Goal: Information Seeking & Learning: Learn about a topic

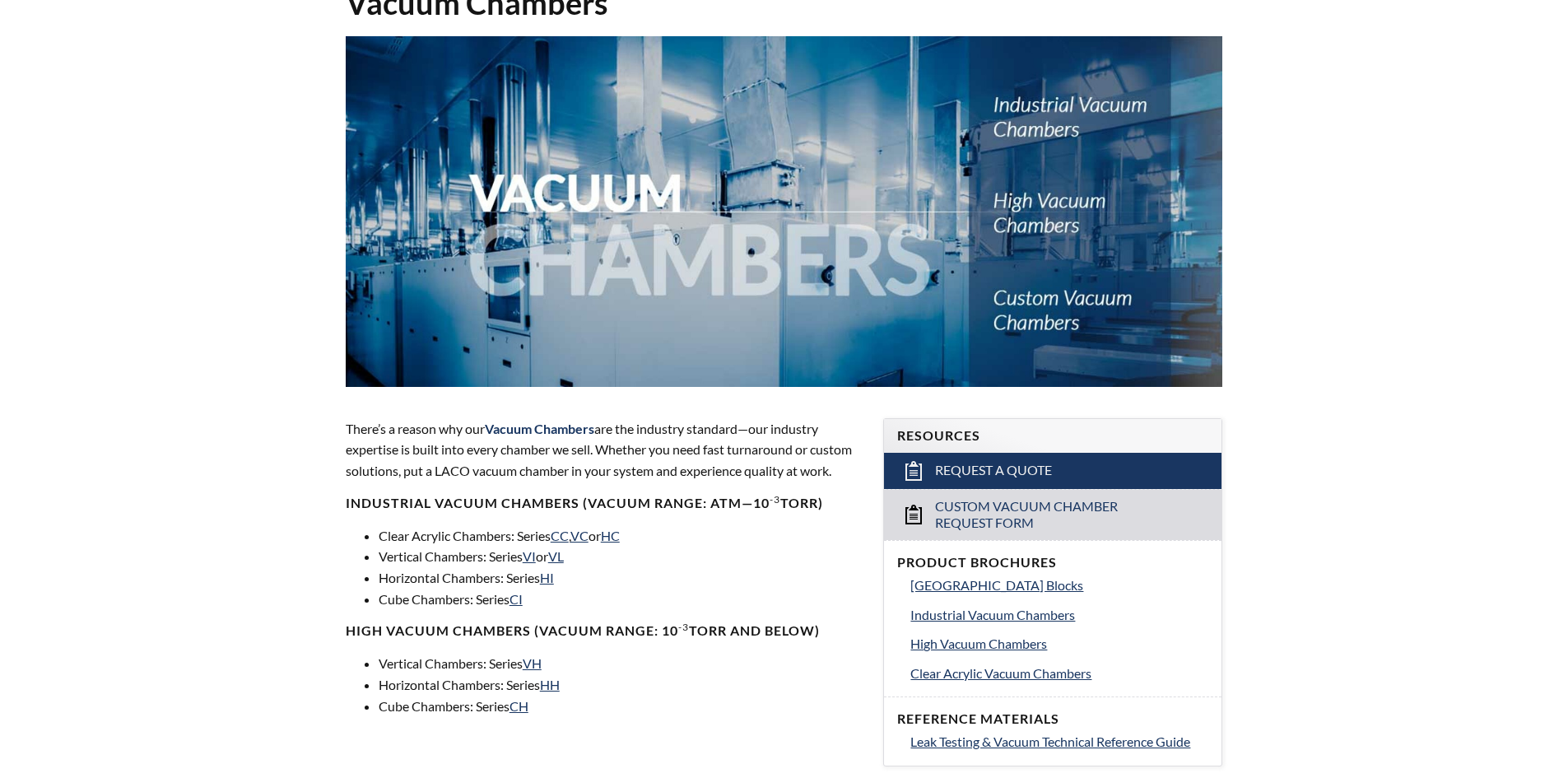
scroll to position [165, 0]
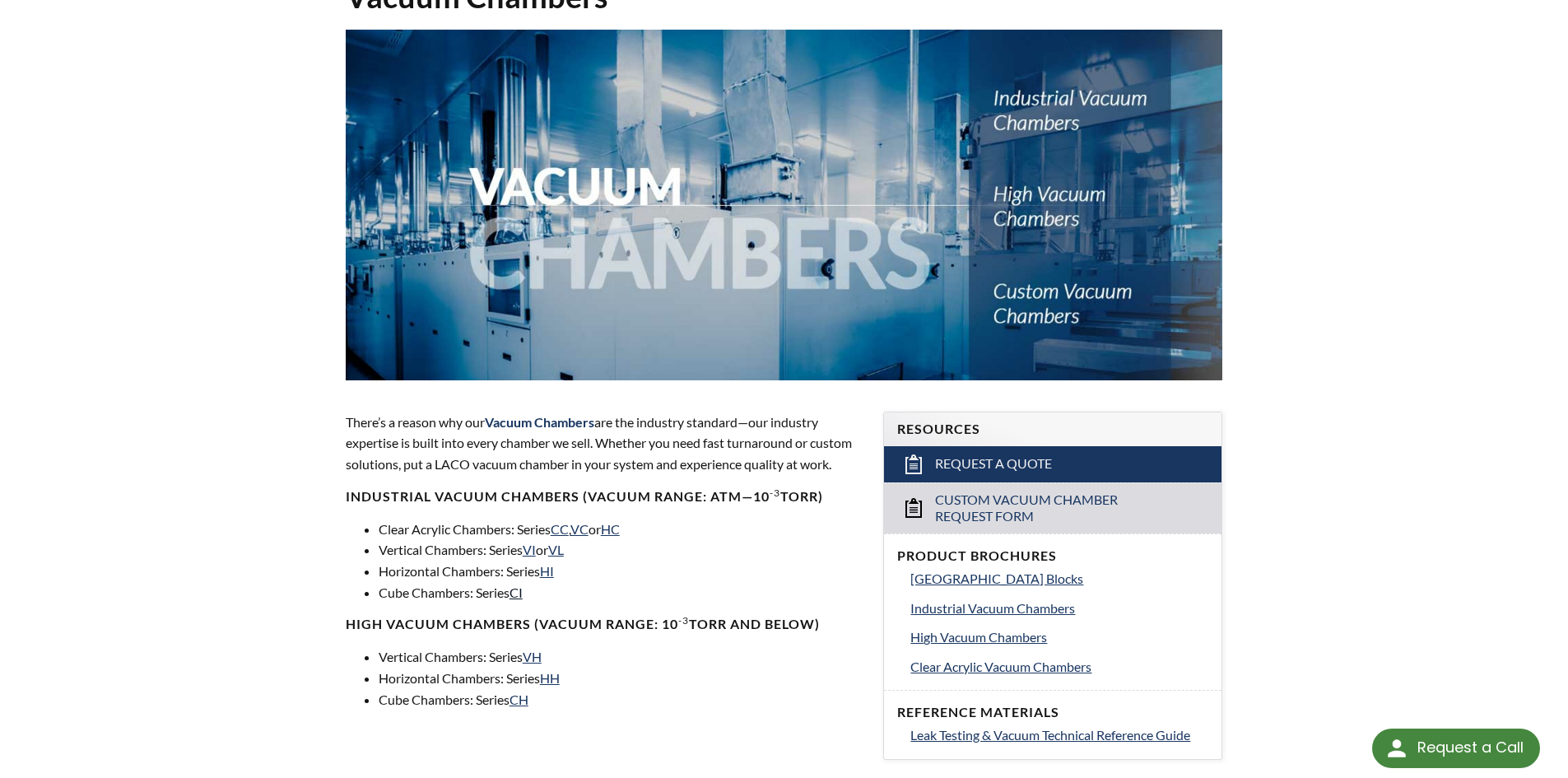
click at [519, 597] on link "CI" at bounding box center [515, 592] width 13 height 16
click at [554, 569] on link "HI" at bounding box center [547, 572] width 14 height 16
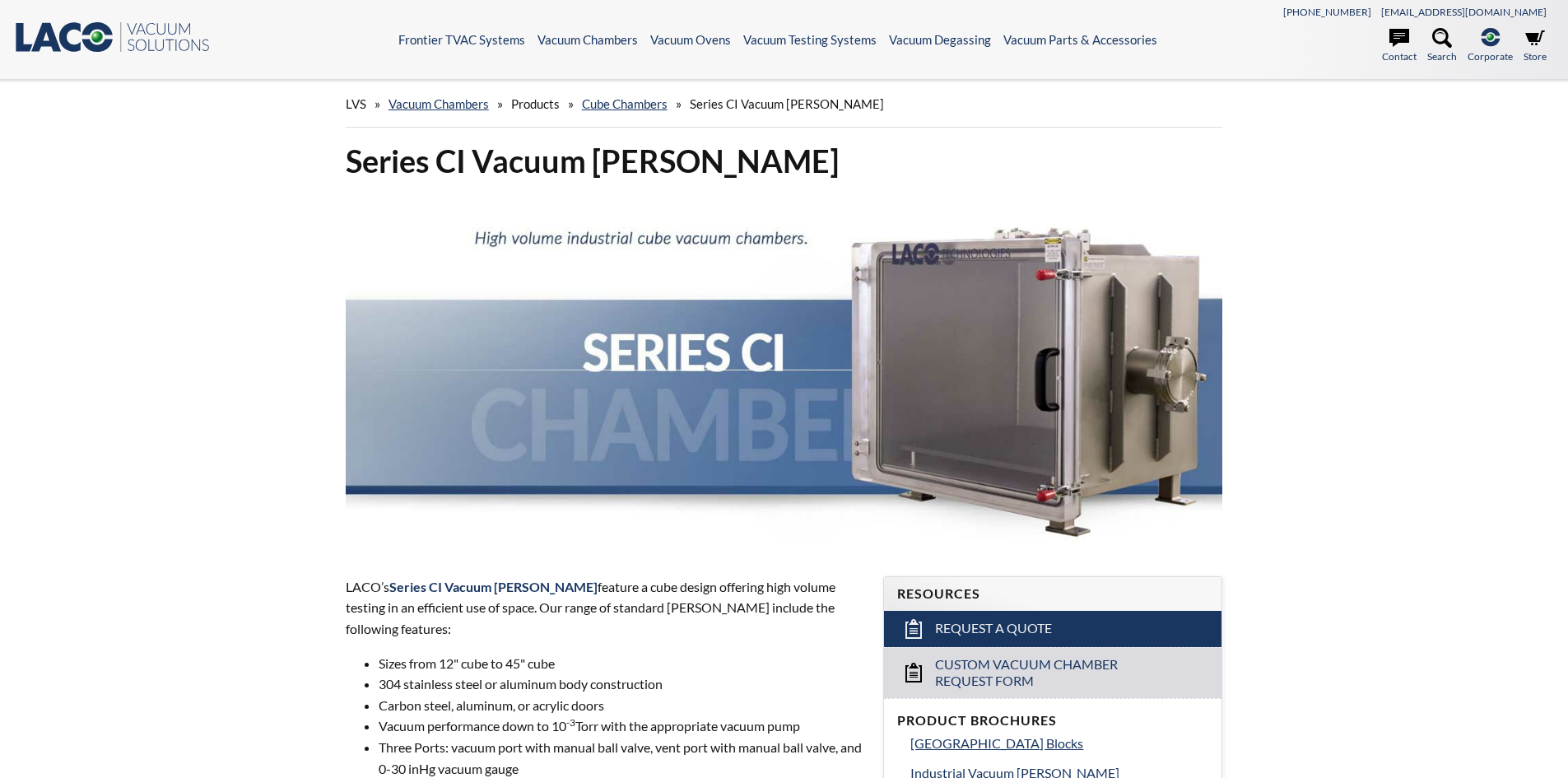
select select "تطبيق مصغَّر لترجمة اللغة"
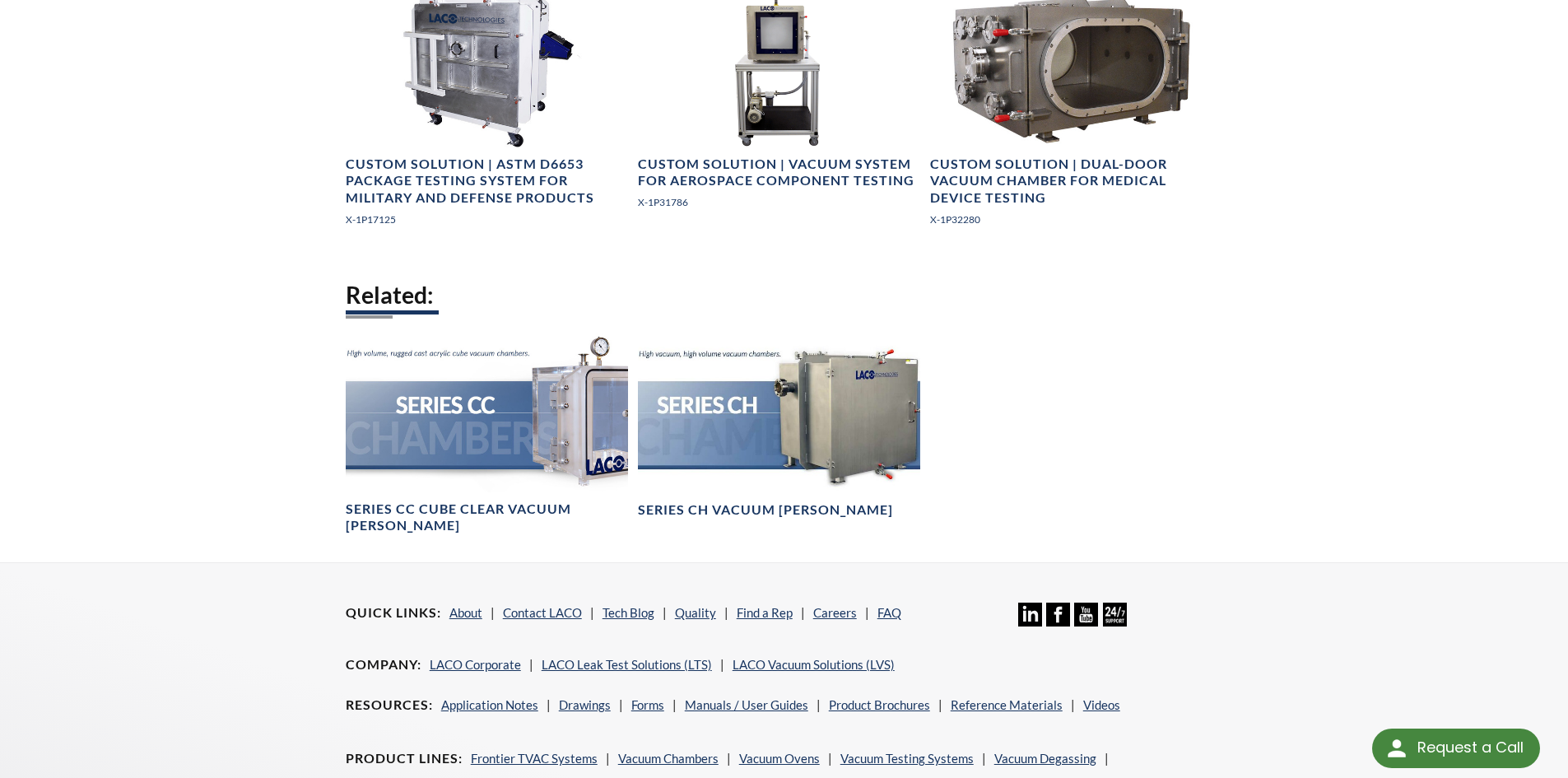
scroll to position [2717, 0]
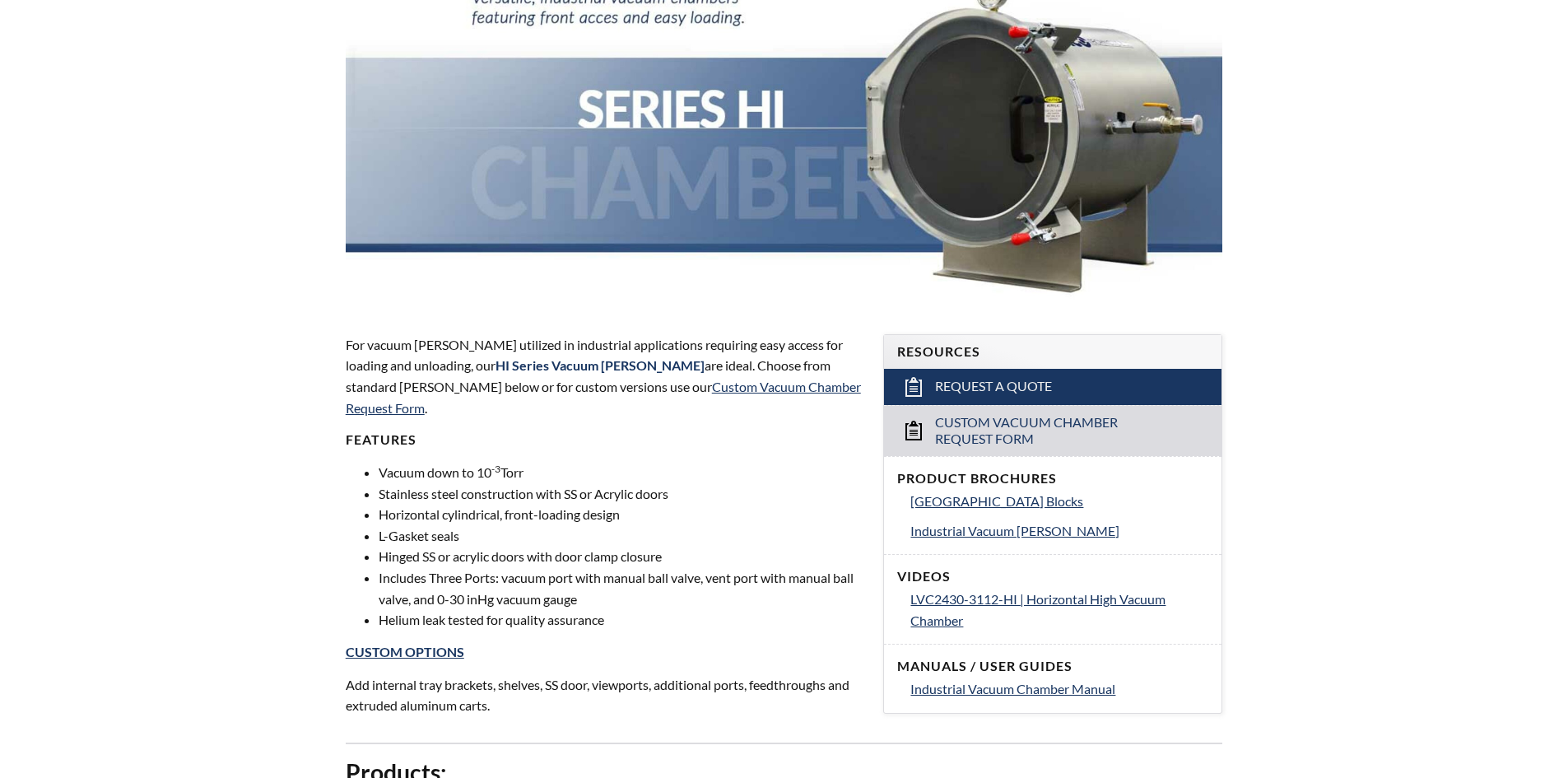
select select "تطبيق مصغَّر لترجمة اللغة"
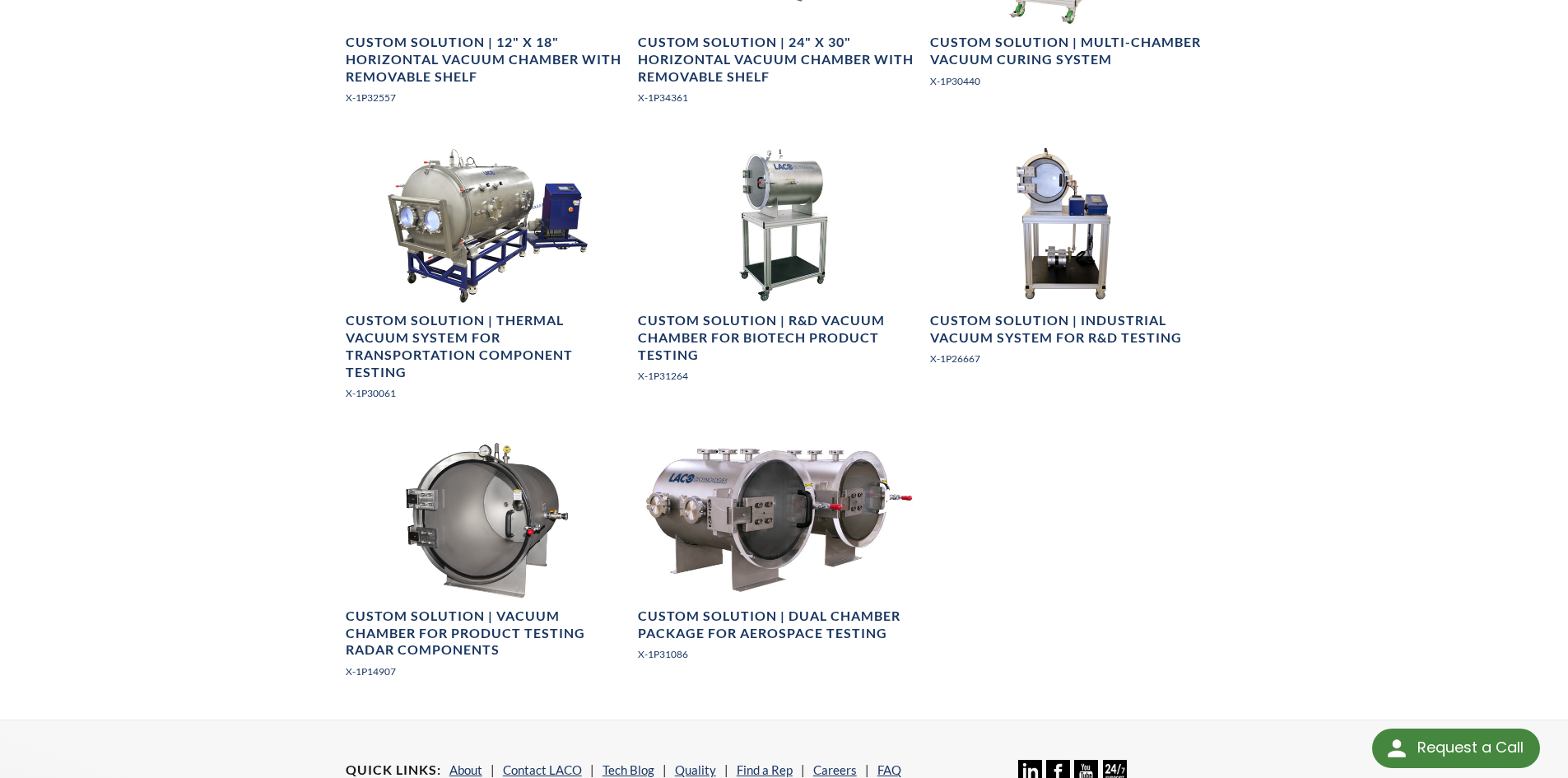
scroll to position [1976, 0]
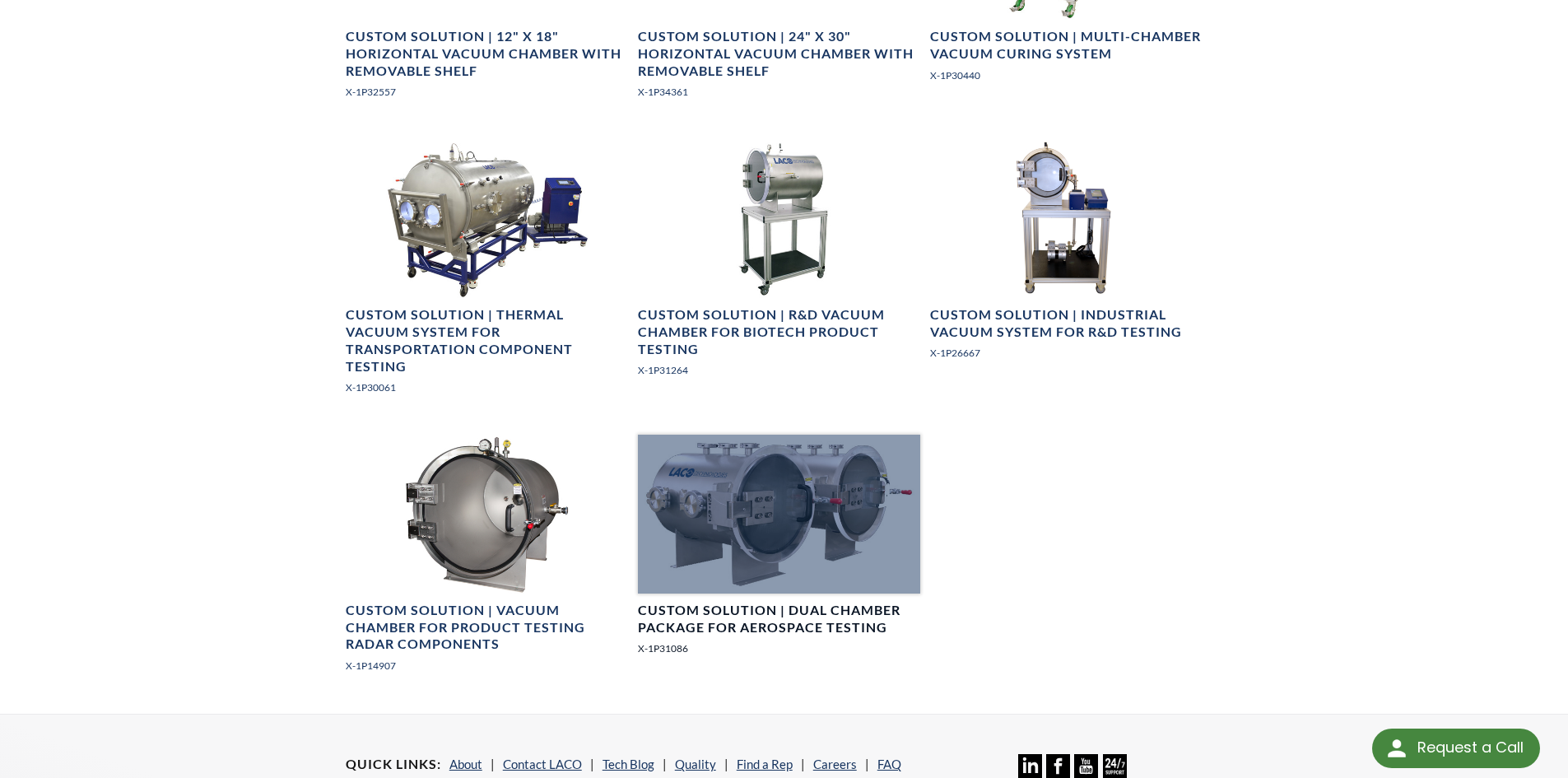
click at [756, 601] on h4 "Custom Solution | Dual Chamber Package for Aerospace Testing" at bounding box center [779, 618] width 282 height 35
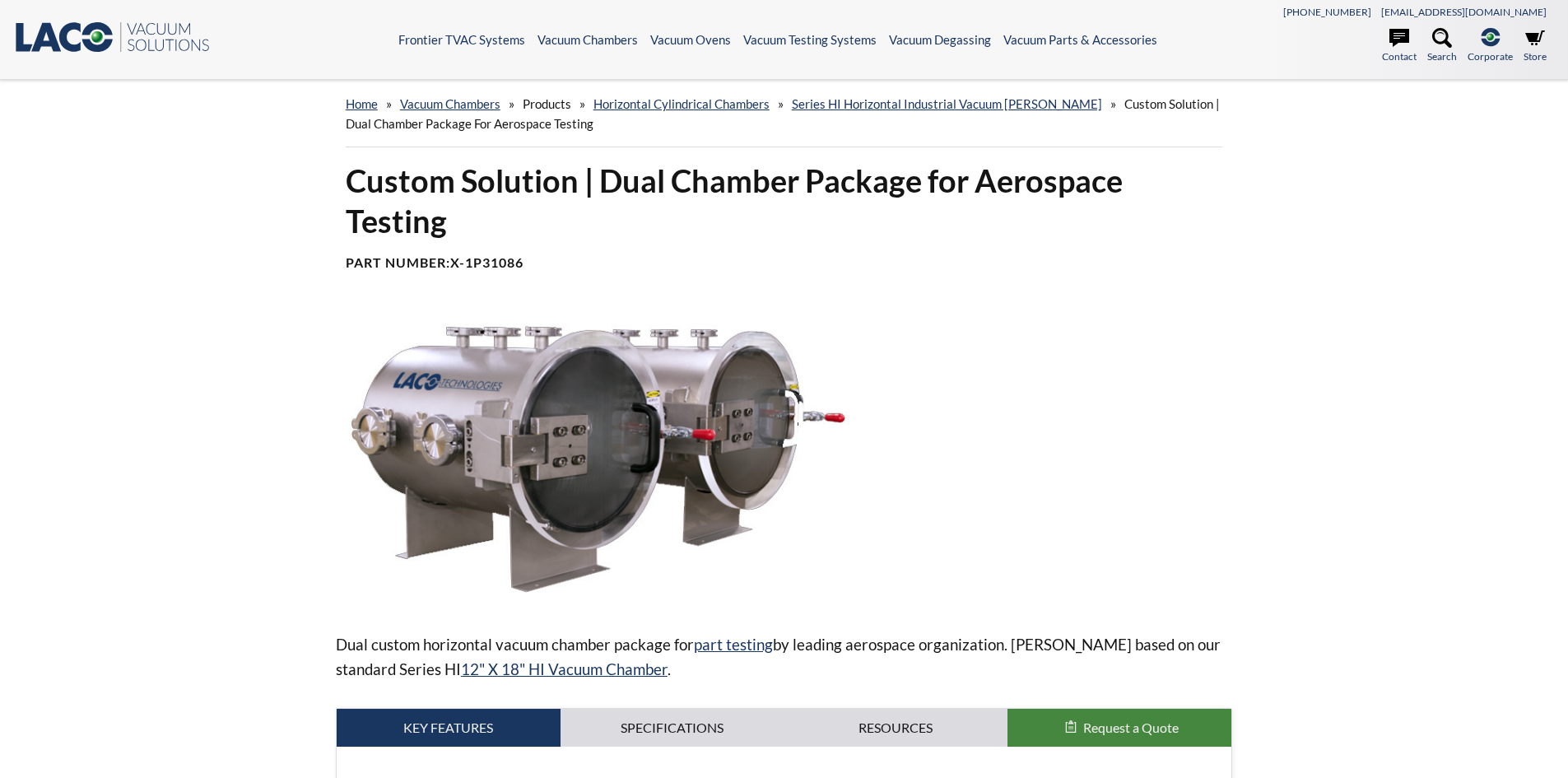
select select "تطبيق مصغَّر لترجمة اللغة"
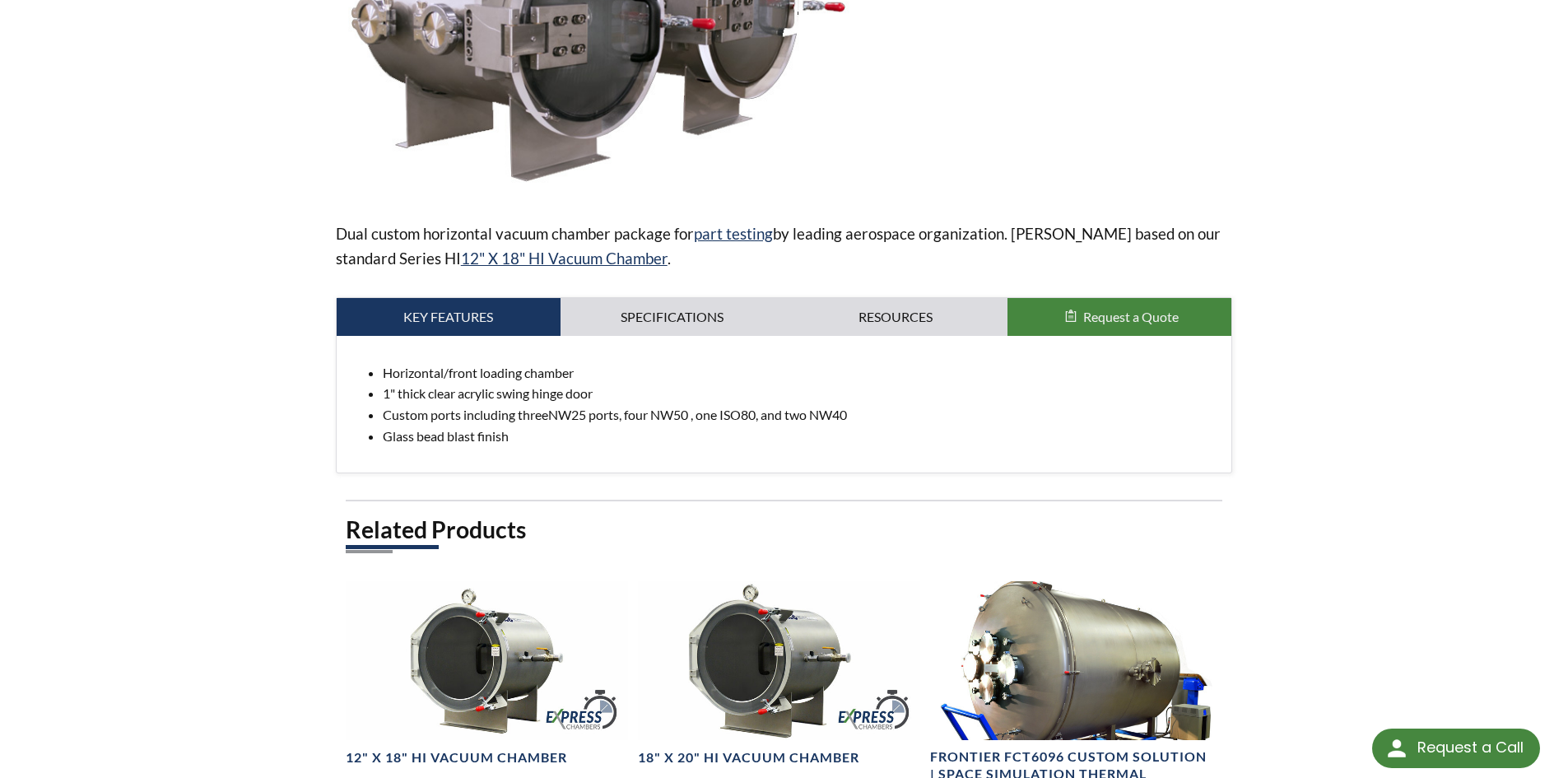
scroll to position [412, 0]
click at [680, 303] on link "Specifications" at bounding box center [672, 316] width 224 height 38
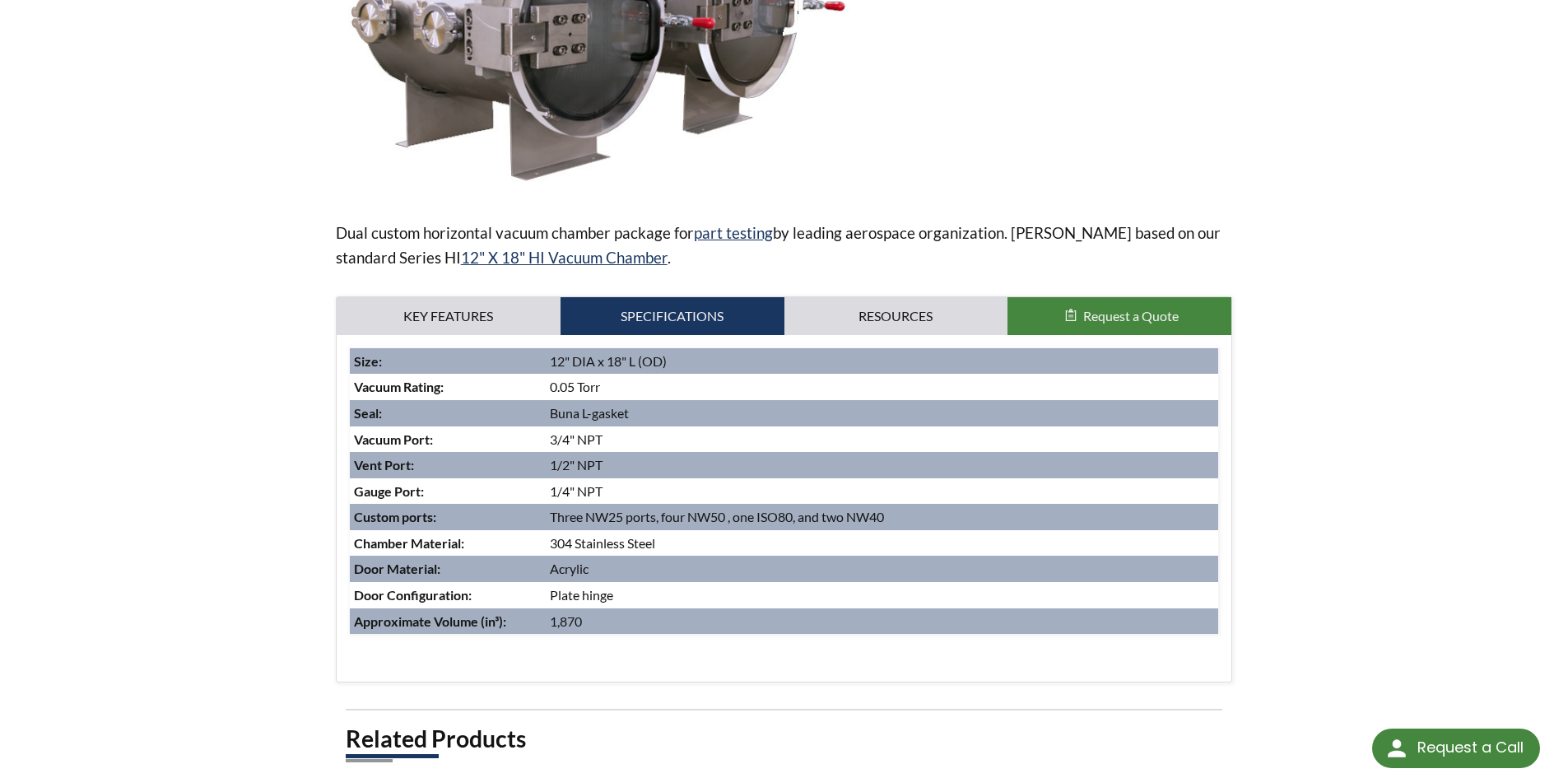
click at [112, 427] on div "home » Vacuum Chambers » Products » Horizontal Cylindrical Chambers » Series HI…" at bounding box center [784, 360] width 1568 height 1385
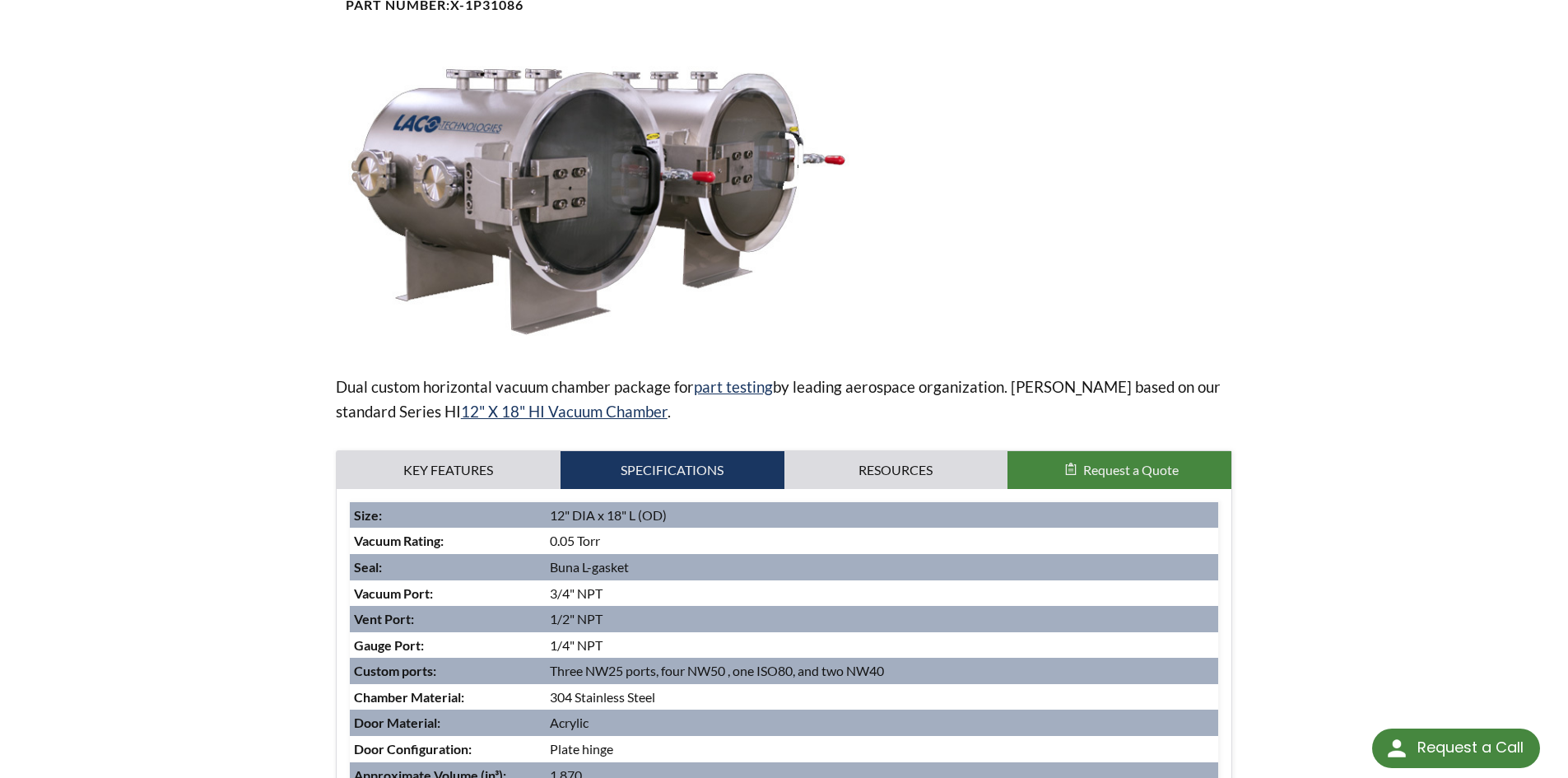
scroll to position [247, 0]
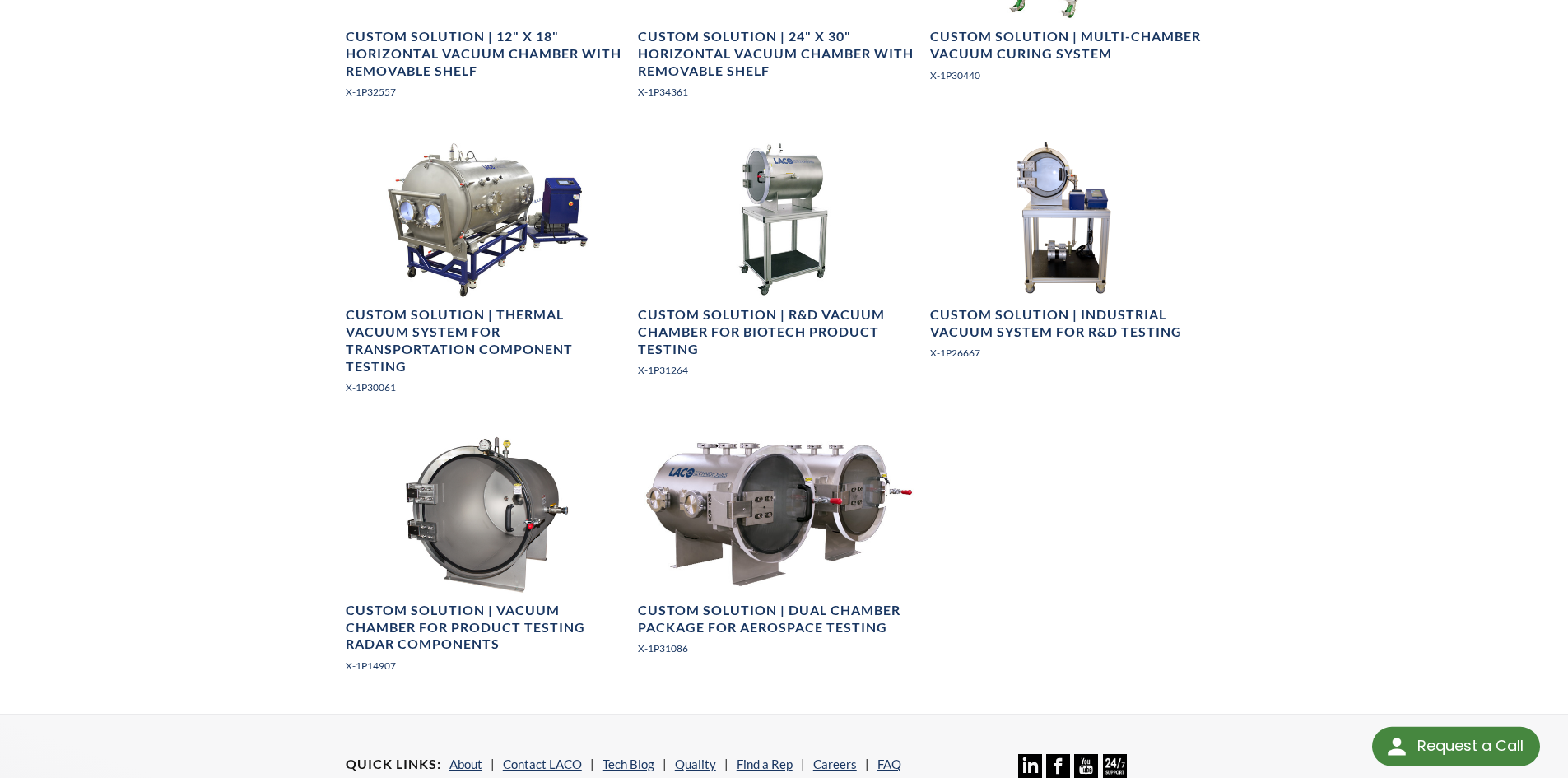
select select "تطبيق مصغَّر لترجمة اللغة"
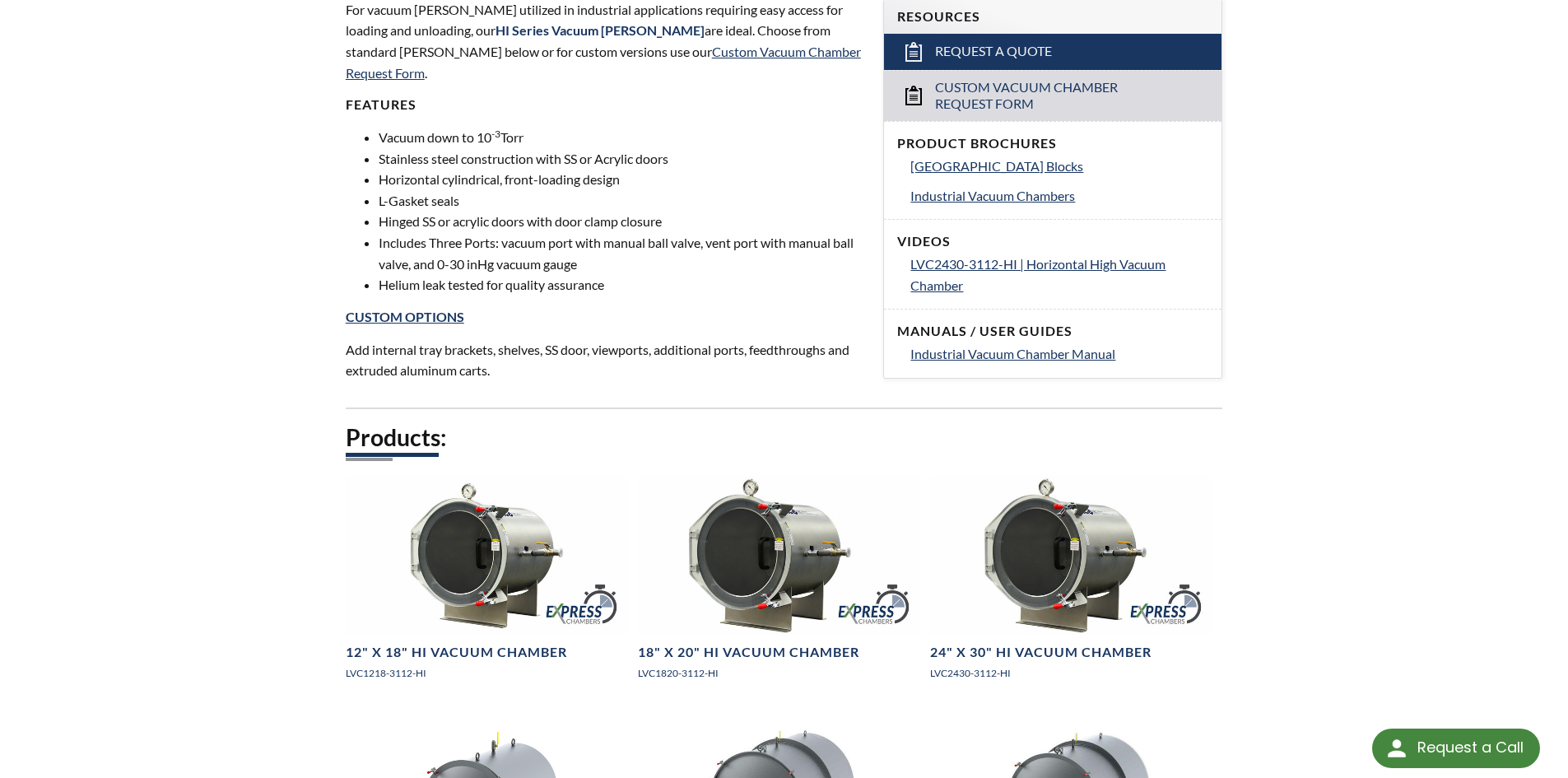
scroll to position [577, 0]
